Goal: Task Accomplishment & Management: Manage account settings

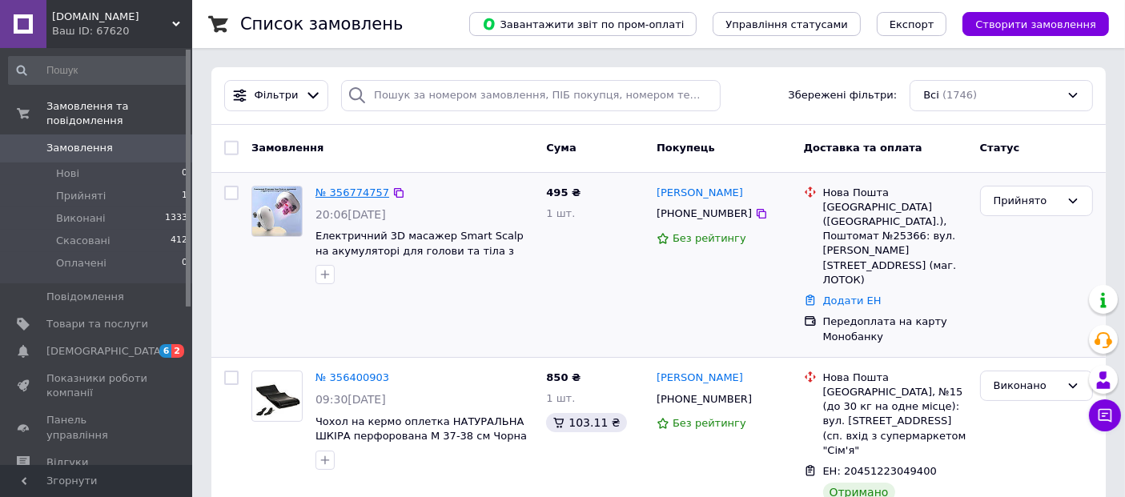
click at [332, 189] on link "№ 356774757" at bounding box center [353, 193] width 74 height 12
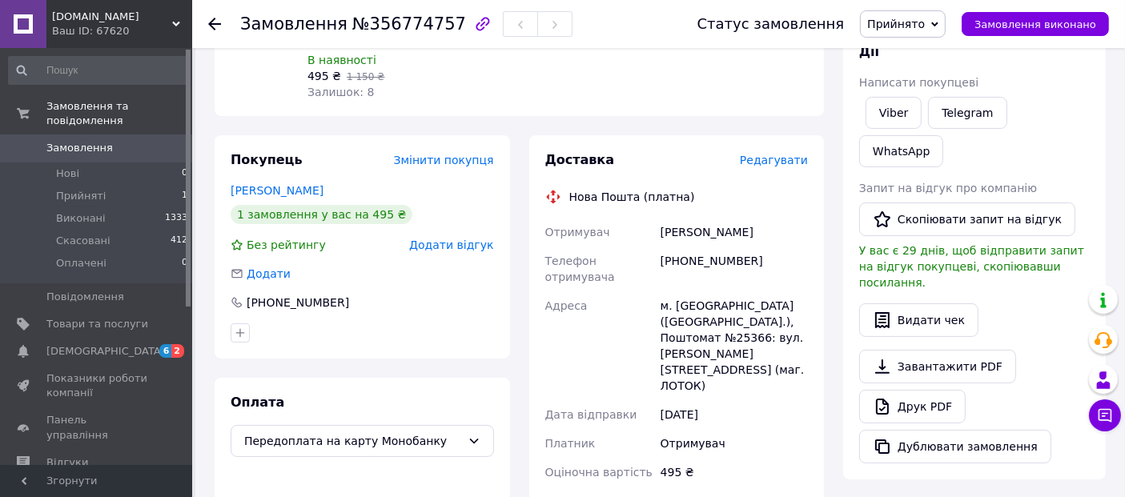
scroll to position [267, 0]
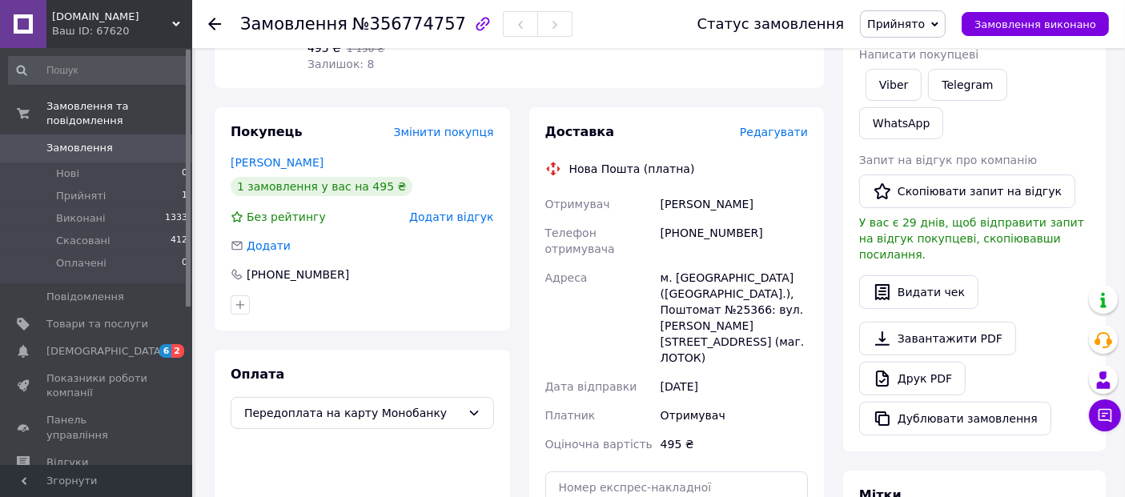
drag, startPoint x: 663, startPoint y: 202, endPoint x: 760, endPoint y: 203, distance: 96.9
click at [760, 203] on div "[PERSON_NAME]" at bounding box center [735, 204] width 154 height 29
copy div "[PERSON_NAME]"
drag, startPoint x: 681, startPoint y: 235, endPoint x: 758, endPoint y: 234, distance: 76.9
click at [758, 234] on div "[PHONE_NUMBER]" at bounding box center [735, 241] width 154 height 45
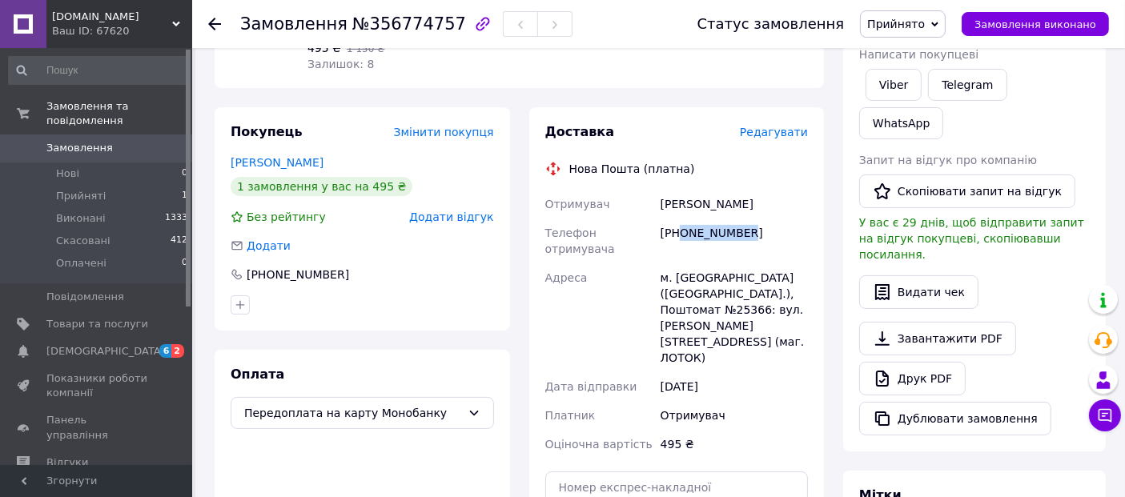
copy div "0968814333"
click at [684, 263] on div "м. [GEOGRAPHIC_DATA] ([GEOGRAPHIC_DATA].), Поштомат №25366: вул. [PERSON_NAME][…" at bounding box center [735, 317] width 154 height 109
click at [677, 275] on div "м. [GEOGRAPHIC_DATA] ([GEOGRAPHIC_DATA].), Поштомат №25366: вул. [PERSON_NAME][…" at bounding box center [735, 317] width 154 height 109
drag, startPoint x: 675, startPoint y: 259, endPoint x: 758, endPoint y: 278, distance: 85.3
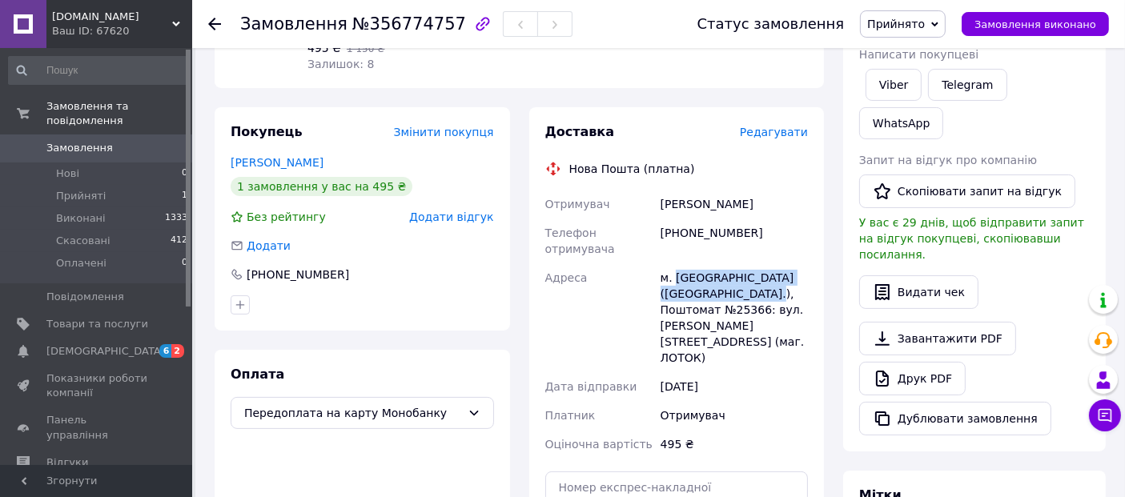
click at [758, 278] on div "м. [GEOGRAPHIC_DATA] ([GEOGRAPHIC_DATA].), Поштомат №25366: вул. [PERSON_NAME][…" at bounding box center [735, 317] width 154 height 109
copy div "[GEOGRAPHIC_DATA] ([GEOGRAPHIC_DATA].), Поштомат №25366"
click at [674, 200] on div "[PERSON_NAME]" at bounding box center [735, 204] width 154 height 29
copy div "[PERSON_NAME]"
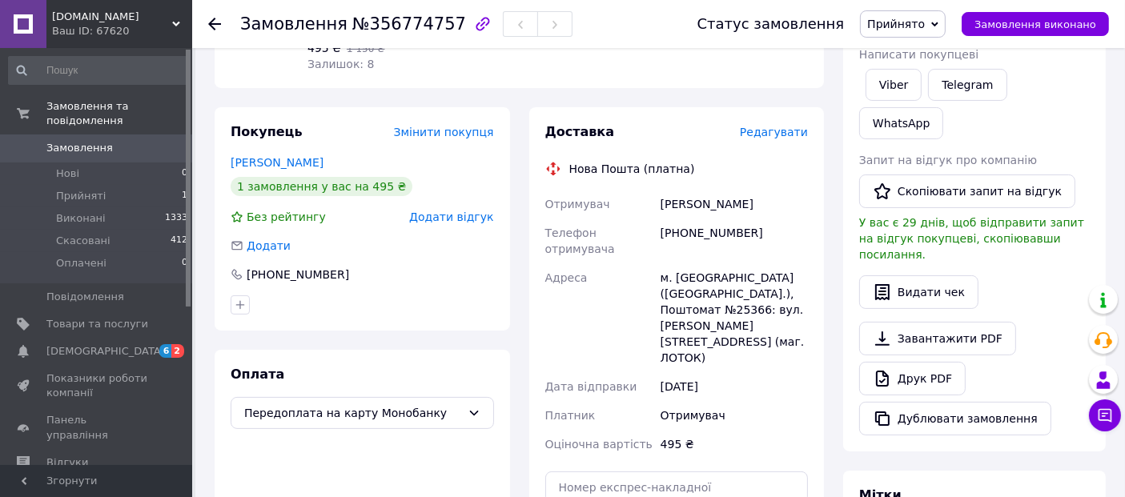
click at [730, 204] on div "[PERSON_NAME]" at bounding box center [735, 204] width 154 height 29
copy div "Вікторія"
drag, startPoint x: 729, startPoint y: 278, endPoint x: 757, endPoint y: 278, distance: 28.0
click at [757, 278] on div "м. [GEOGRAPHIC_DATA] ([GEOGRAPHIC_DATA].), Поштомат №25366: вул. [PERSON_NAME][…" at bounding box center [735, 317] width 154 height 109
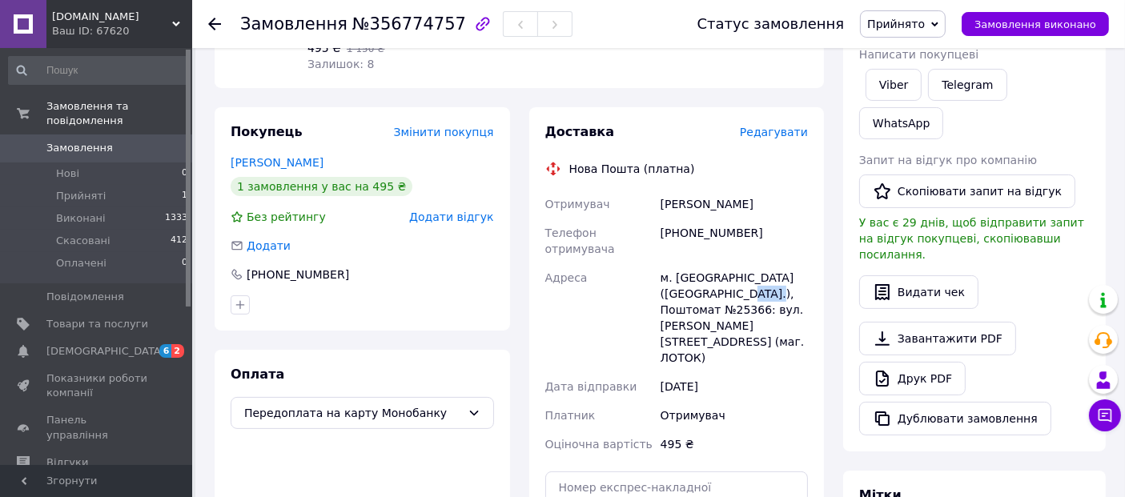
copy div "25366"
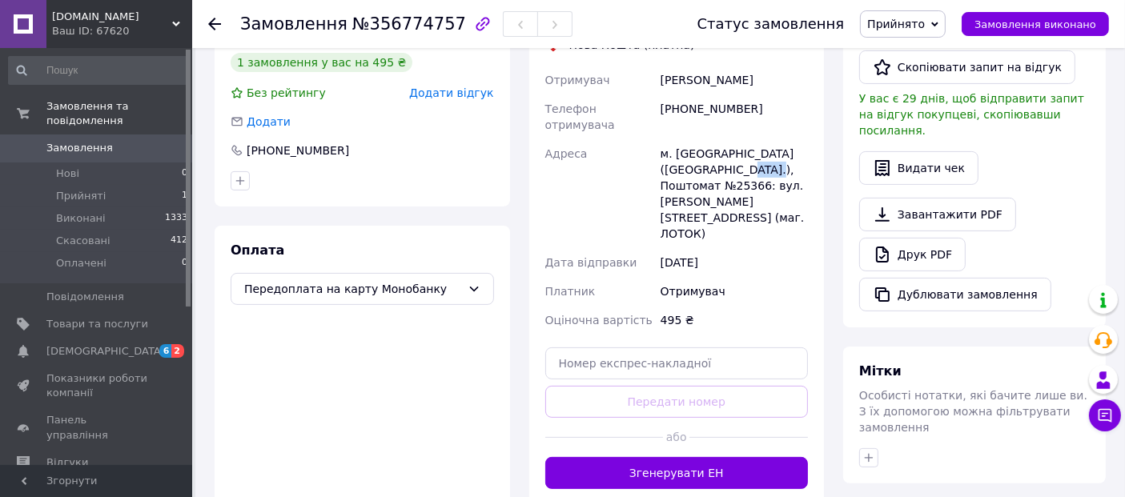
scroll to position [533, 0]
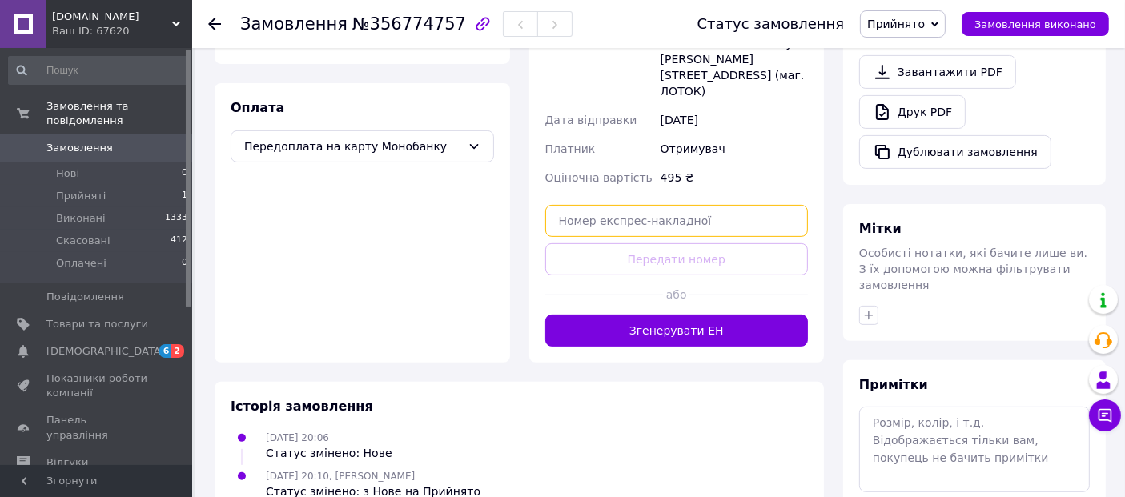
click at [630, 205] on input "text" at bounding box center [676, 221] width 263 height 32
paste input "20451225220468"
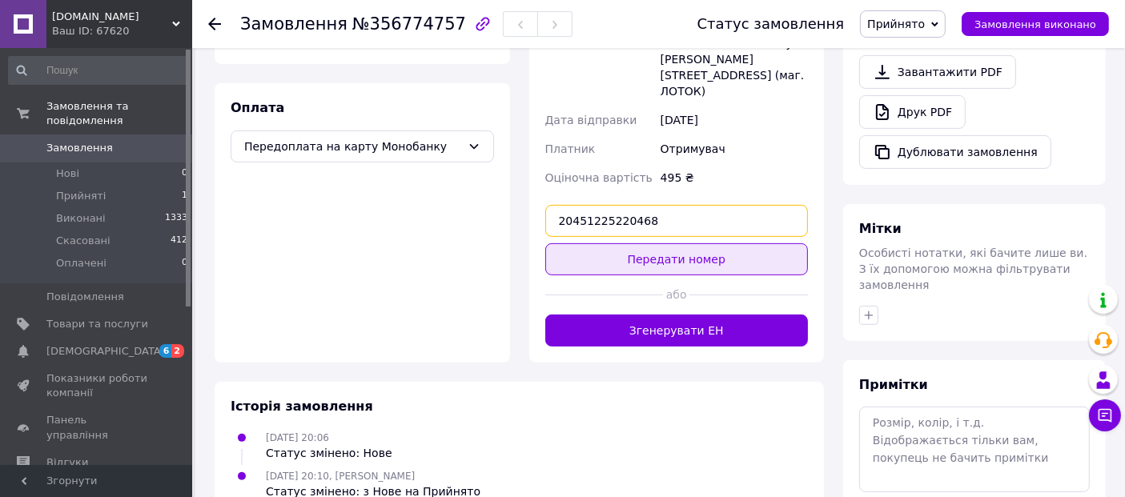
type input "20451225220468"
click at [669, 243] on button "Передати номер" at bounding box center [676, 259] width 263 height 32
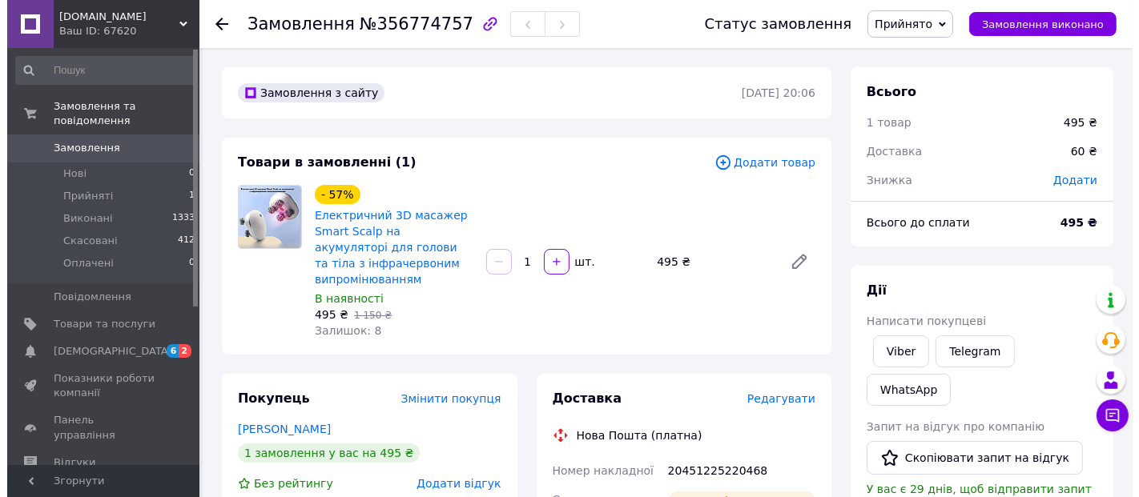
scroll to position [0, 0]
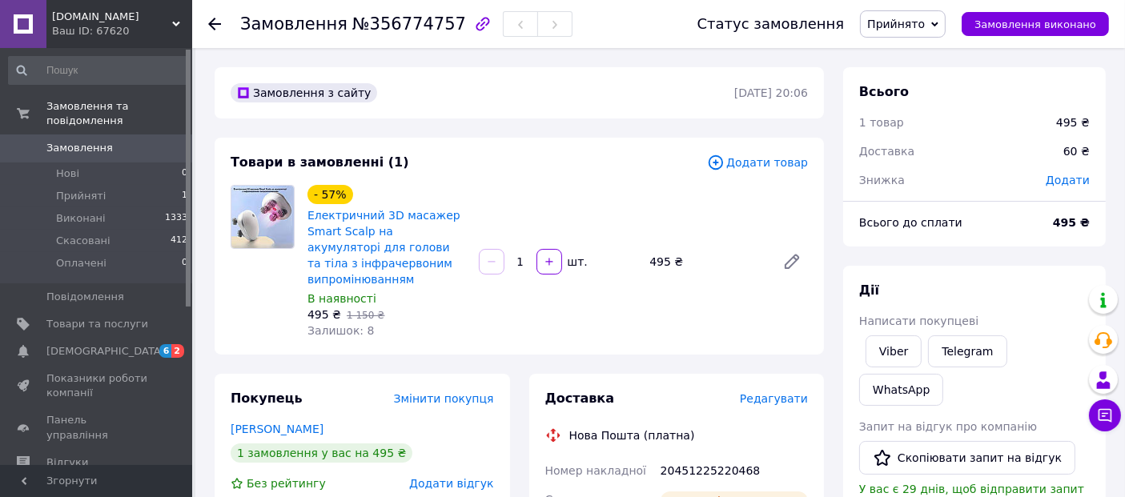
click at [218, 21] on icon at bounding box center [214, 24] width 13 height 13
